Goal: Task Accomplishment & Management: Use online tool/utility

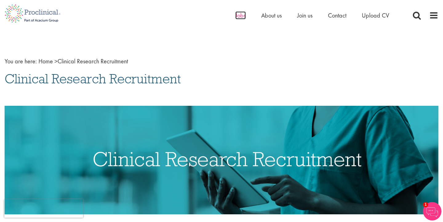
click at [241, 15] on span "Jobs" at bounding box center [240, 15] width 10 height 8
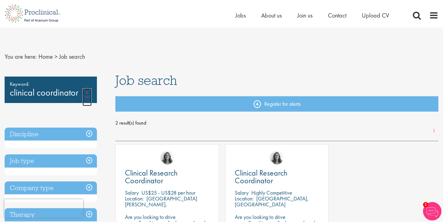
click at [88, 90] on link "Remove" at bounding box center [86, 97] width 9 height 18
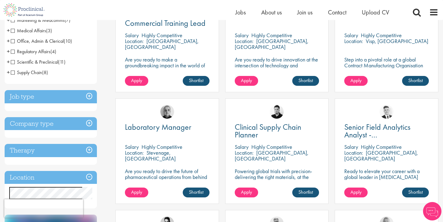
scroll to position [192, 0]
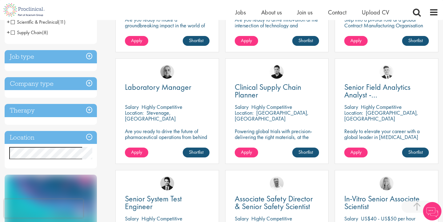
click at [81, 60] on h3 "Job type" at bounding box center [51, 56] width 92 height 13
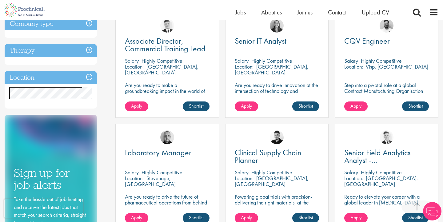
scroll to position [105, 0]
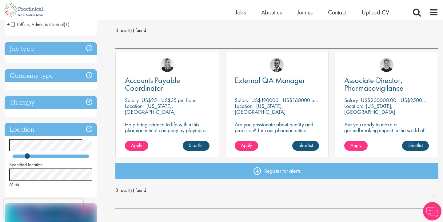
scroll to position [87, 0]
